Goal: Task Accomplishment & Management: Manage account settings

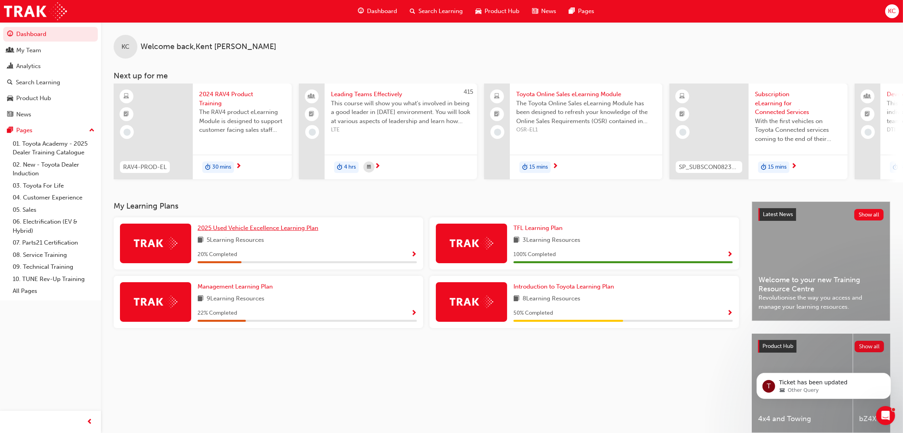
click at [268, 229] on span "2025 Used Vehicle Excellence Learning Plan" at bounding box center [257, 227] width 121 height 7
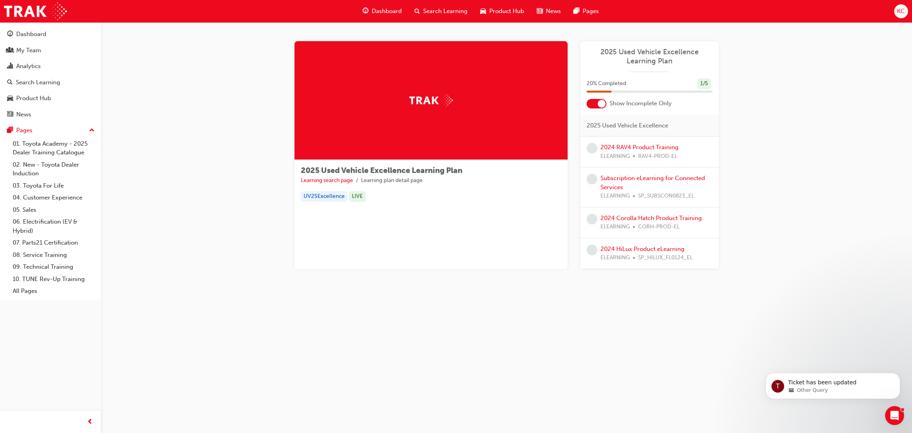
click at [578, 353] on div "2025 Used Vehicle Excellence Learning Plan Learning search page Learning plan d…" at bounding box center [456, 216] width 912 height 433
click at [17, 46] on div "My Team" at bounding box center [50, 51] width 87 height 10
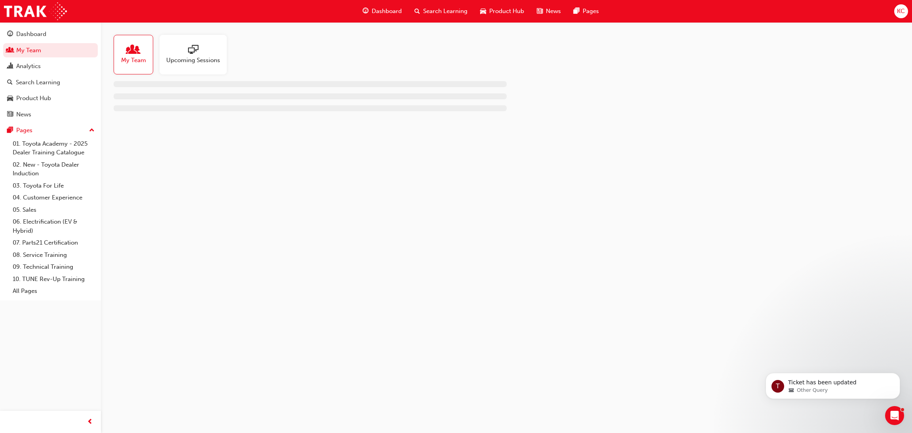
click at [142, 56] on span "My Team" at bounding box center [133, 60] width 25 height 9
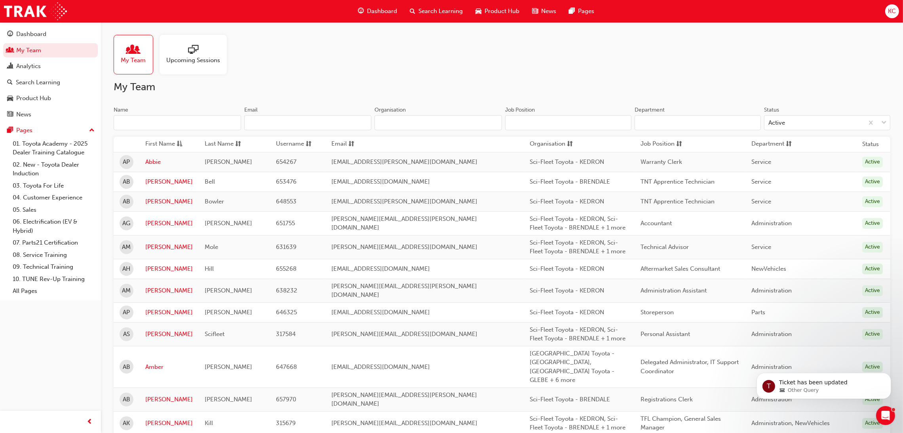
click at [162, 121] on input "Name" at bounding box center [177, 122] width 127 height 15
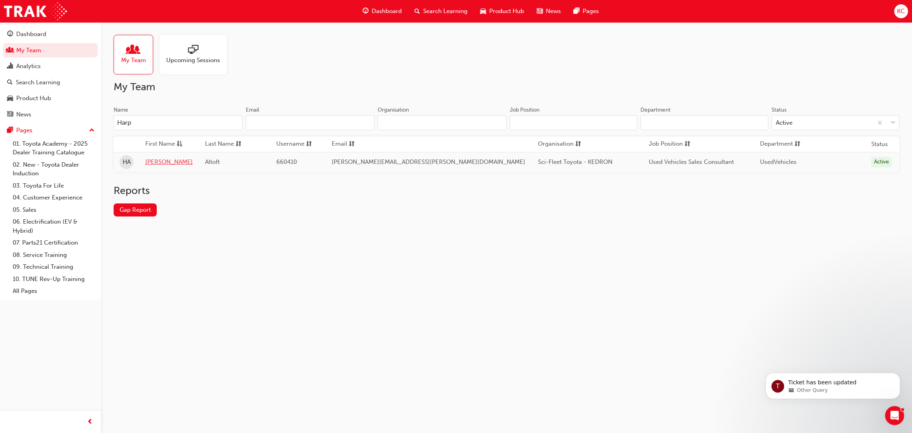
type input "Harp"
click at [164, 164] on link "[PERSON_NAME]" at bounding box center [168, 162] width 47 height 9
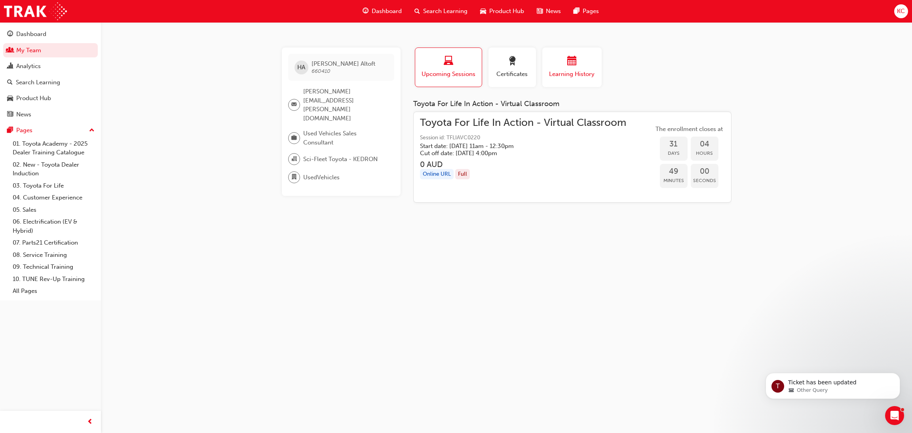
click at [568, 63] on span "calendar-icon" at bounding box center [571, 61] width 9 height 11
